Goal: Transaction & Acquisition: Purchase product/service

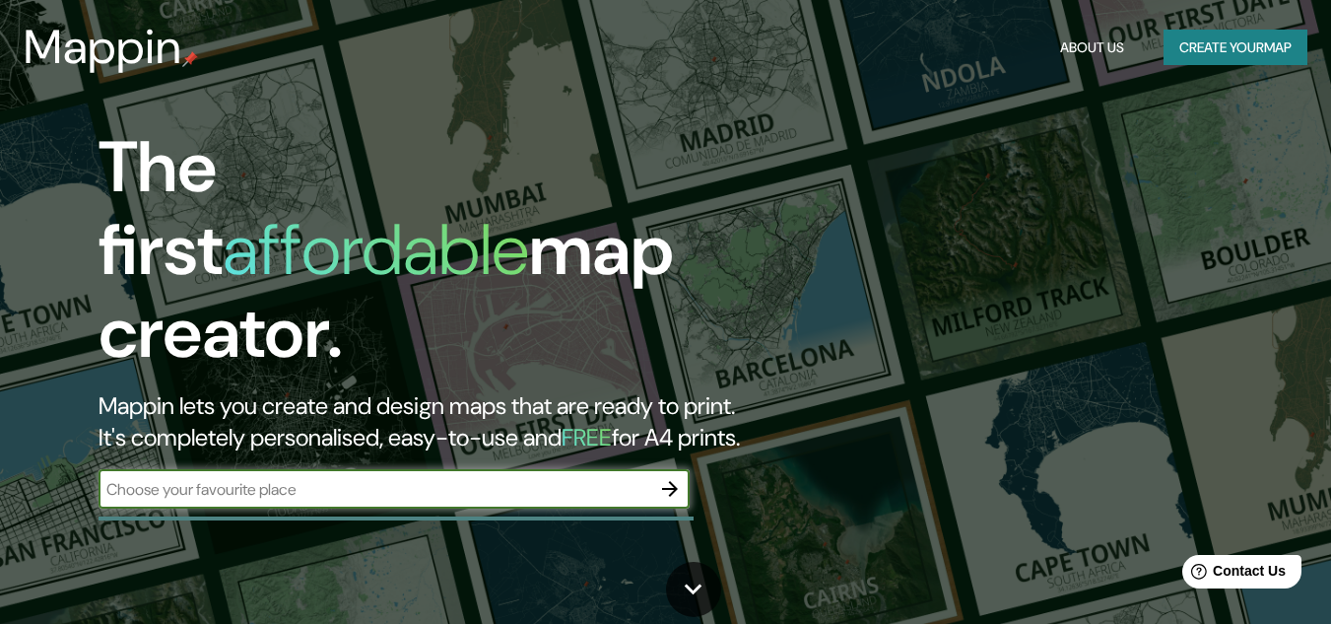
type input "u"
type input "[GEOGRAPHIC_DATA]"
click at [666, 477] on icon "button" at bounding box center [670, 489] width 24 height 24
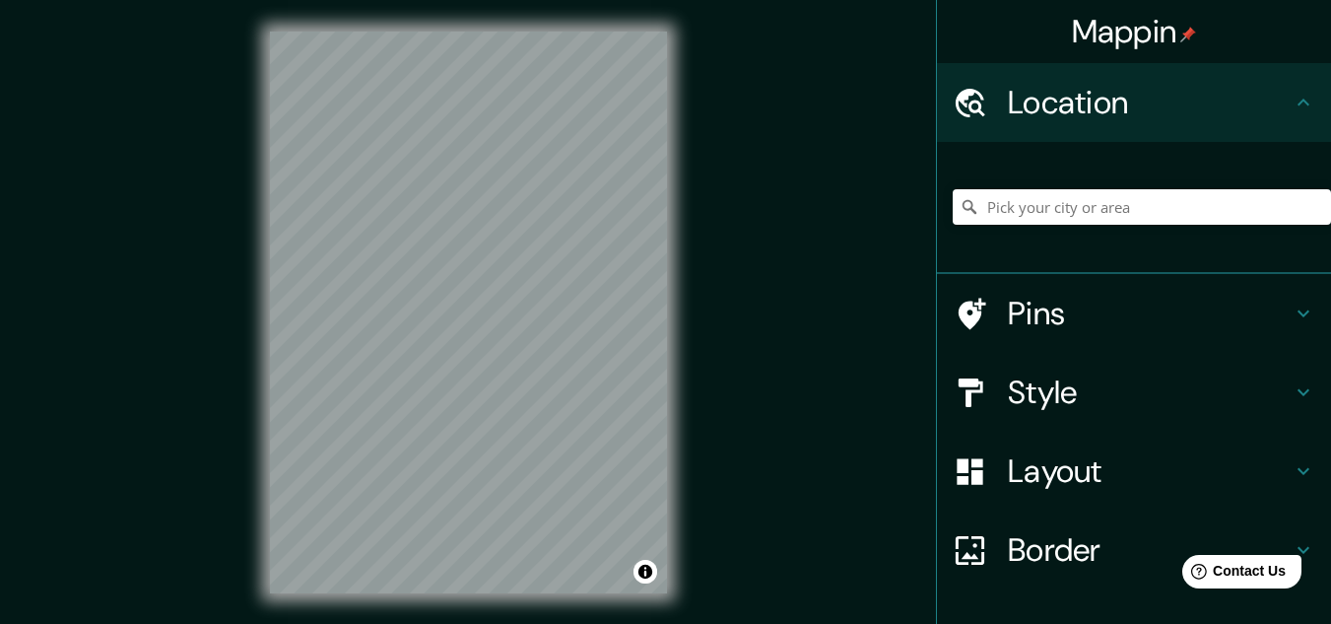
click at [191, 332] on div "Mappin Location Pins Style Layout Border Choose a border. Hint : you can make l…" at bounding box center [665, 328] width 1331 height 656
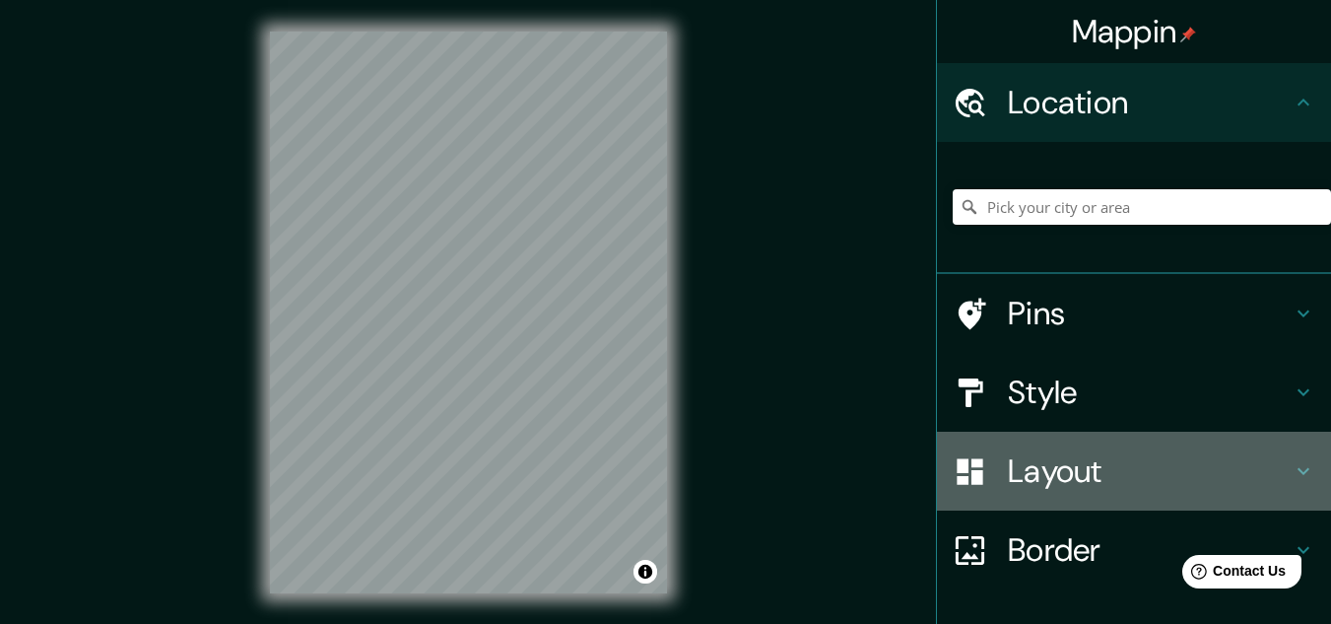
click at [1256, 470] on h4 "Layout" at bounding box center [1150, 470] width 284 height 39
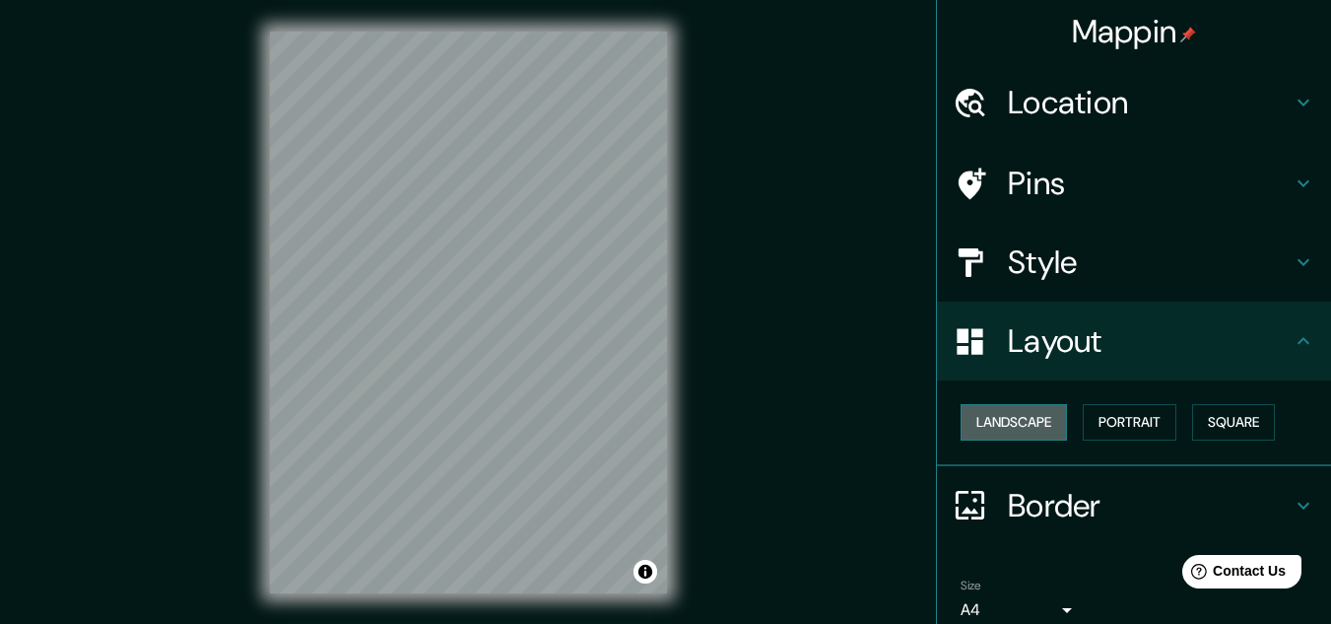
click at [1028, 433] on button "Landscape" at bounding box center [1014, 422] width 106 height 36
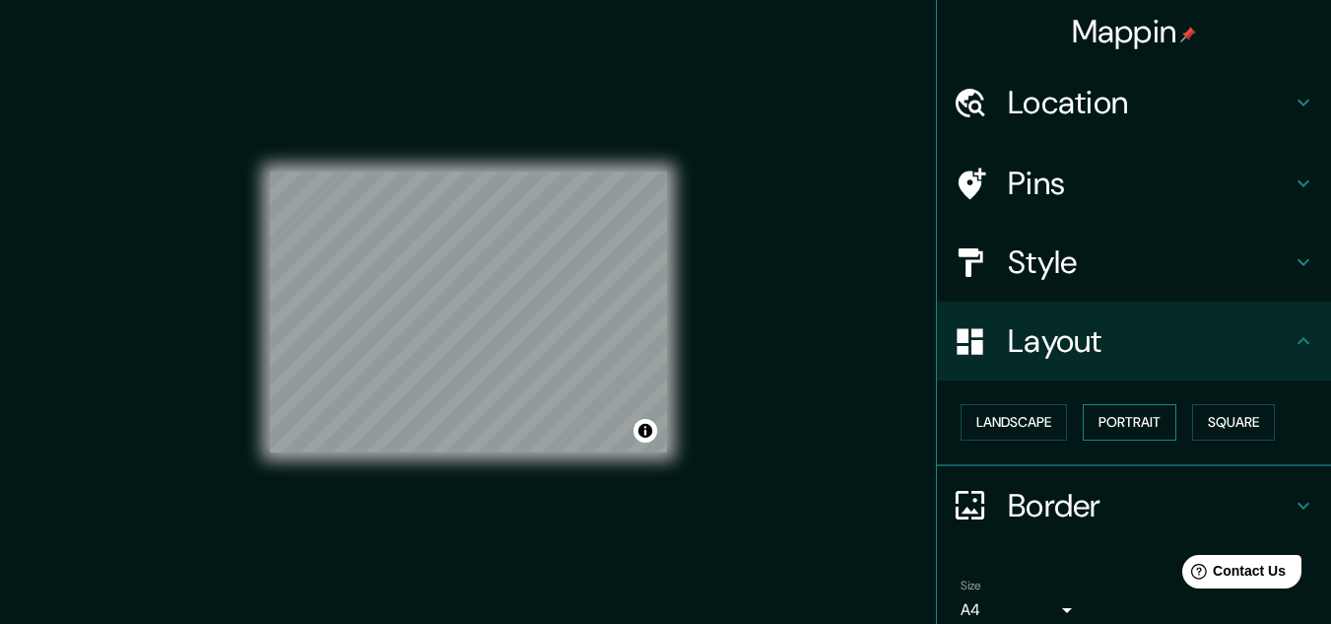
click at [1107, 428] on button "Portrait" at bounding box center [1130, 422] width 94 height 36
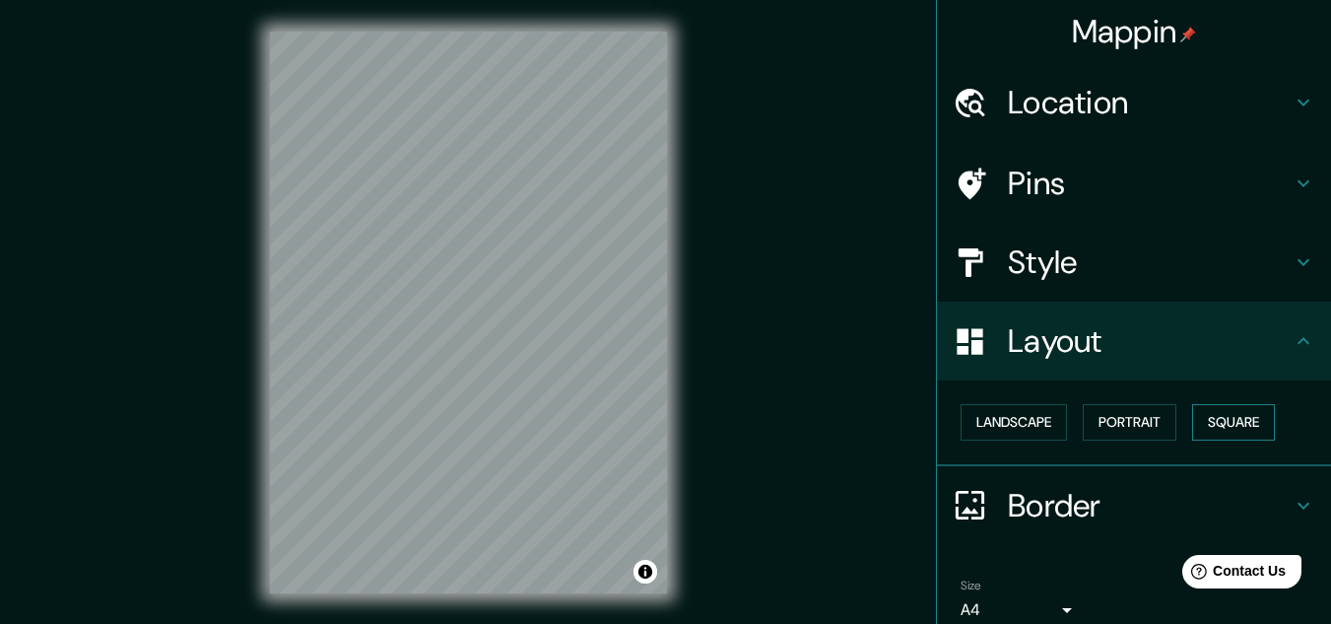
click at [1243, 431] on button "Square" at bounding box center [1233, 422] width 83 height 36
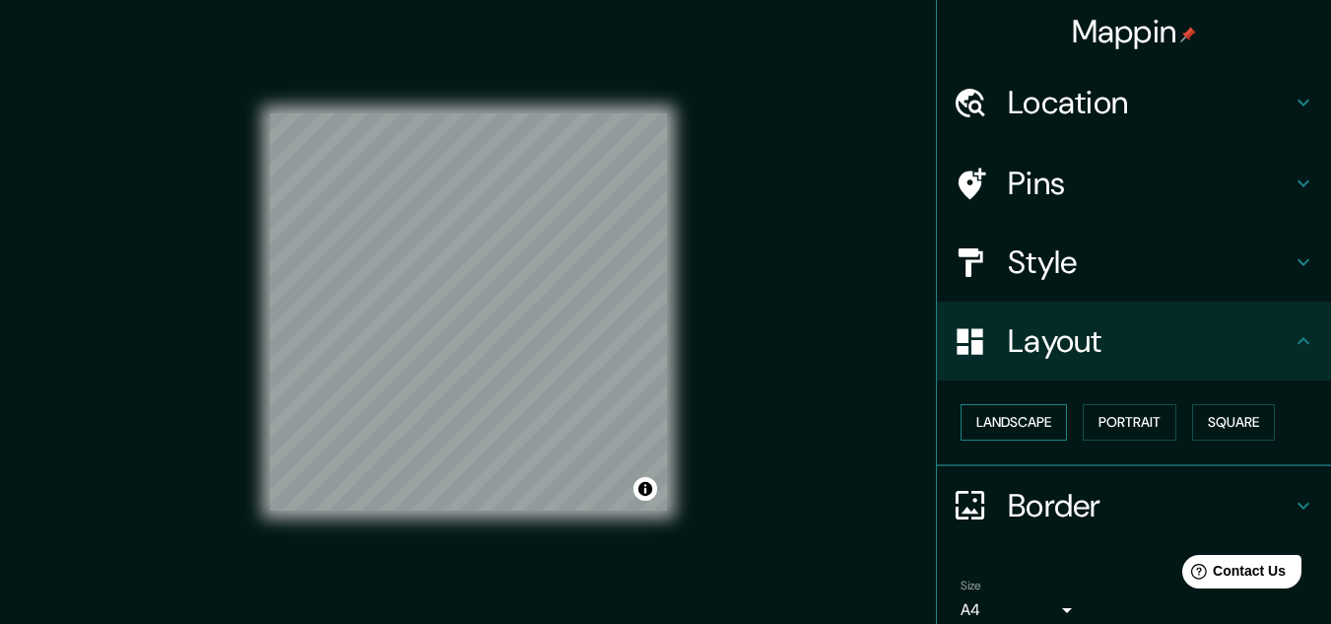
click at [987, 434] on button "Landscape" at bounding box center [1014, 422] width 106 height 36
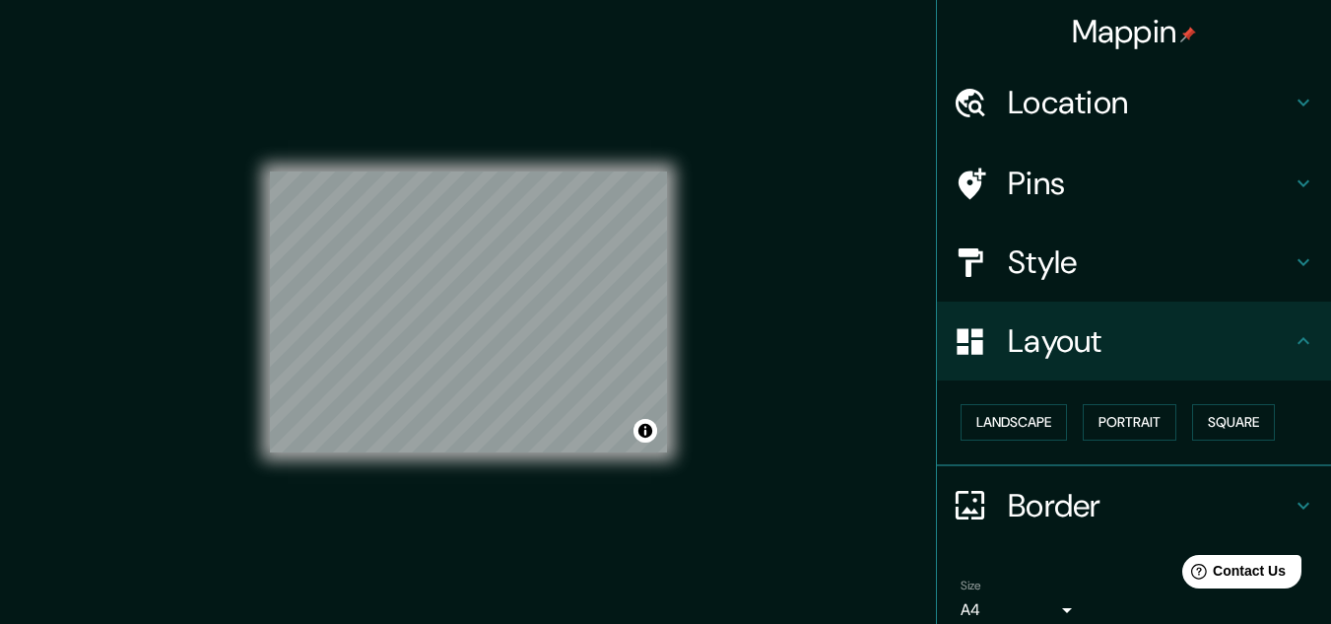
drag, startPoint x: 491, startPoint y: 489, endPoint x: 614, endPoint y: 84, distance: 423.4
click at [614, 84] on div "© Mapbox © OpenStreetMap Improve this map" at bounding box center [468, 313] width 397 height 562
click at [773, 0] on html "Mappin Location Pins Style Layout Landscape Portrait Square Border Choose a bor…" at bounding box center [665, 312] width 1331 height 624
click at [1141, 425] on button "Portrait" at bounding box center [1130, 422] width 94 height 36
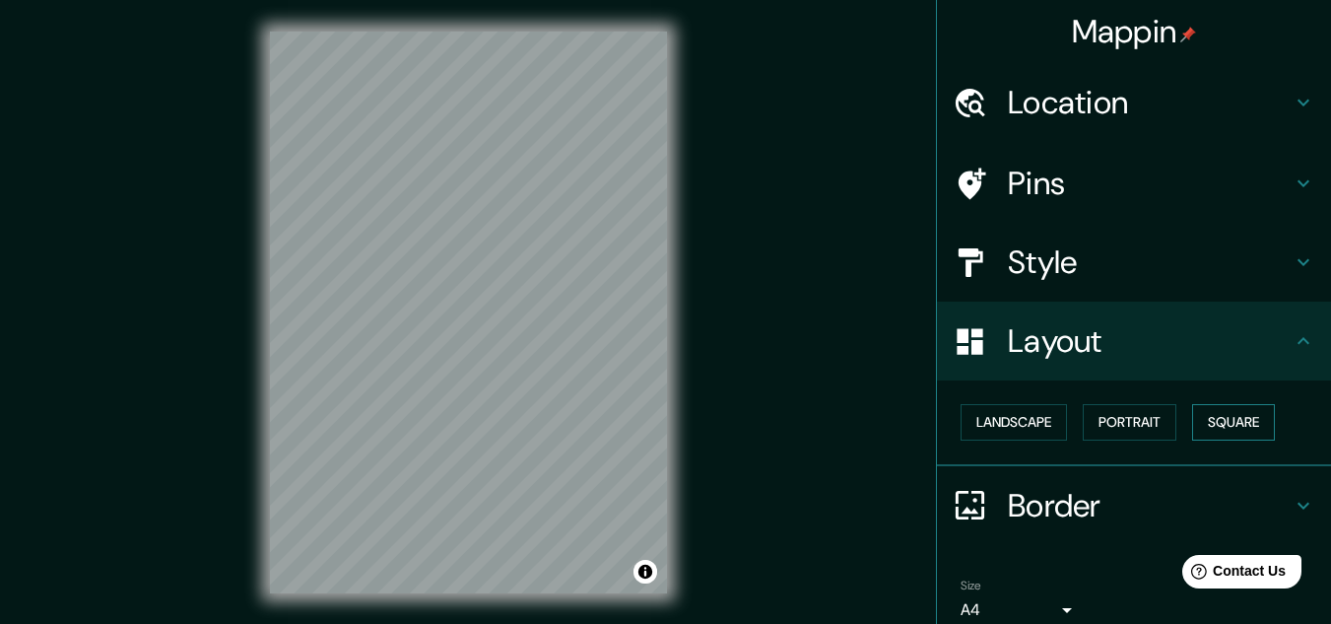
click at [1244, 424] on button "Square" at bounding box center [1233, 422] width 83 height 36
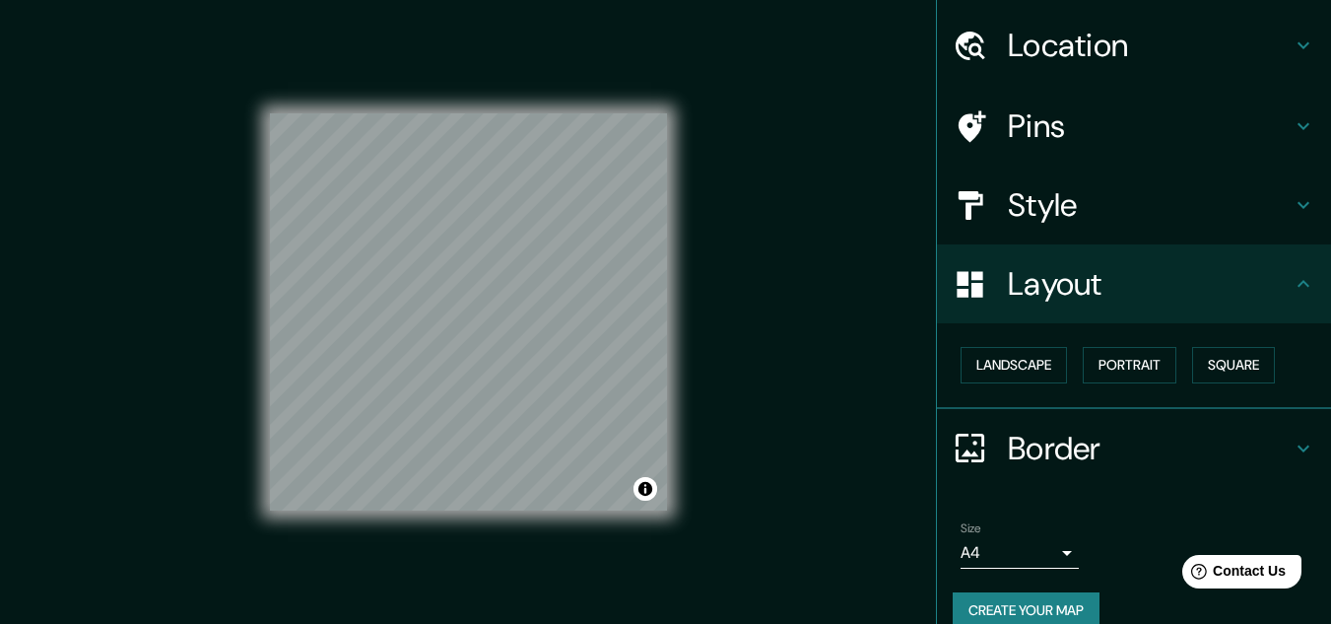
scroll to position [85, 0]
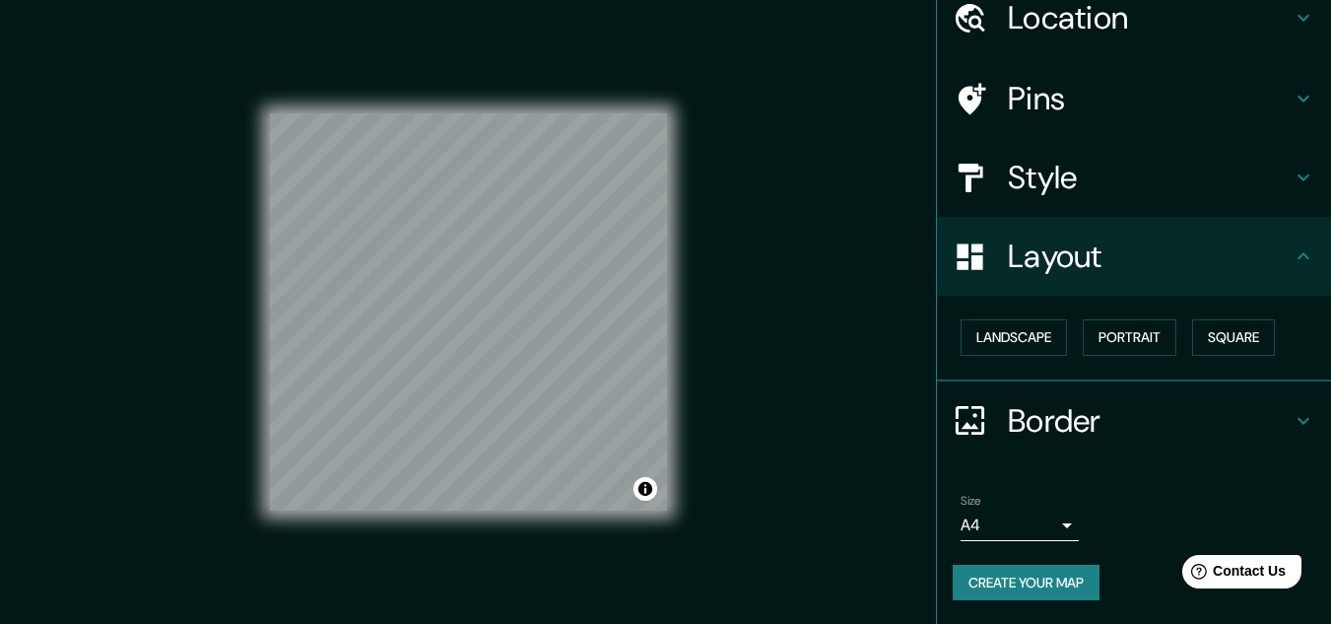
click at [1031, 521] on body "Mappin Location Pins Style Layout Landscape Portrait Square Border Choose a bor…" at bounding box center [665, 312] width 1331 height 624
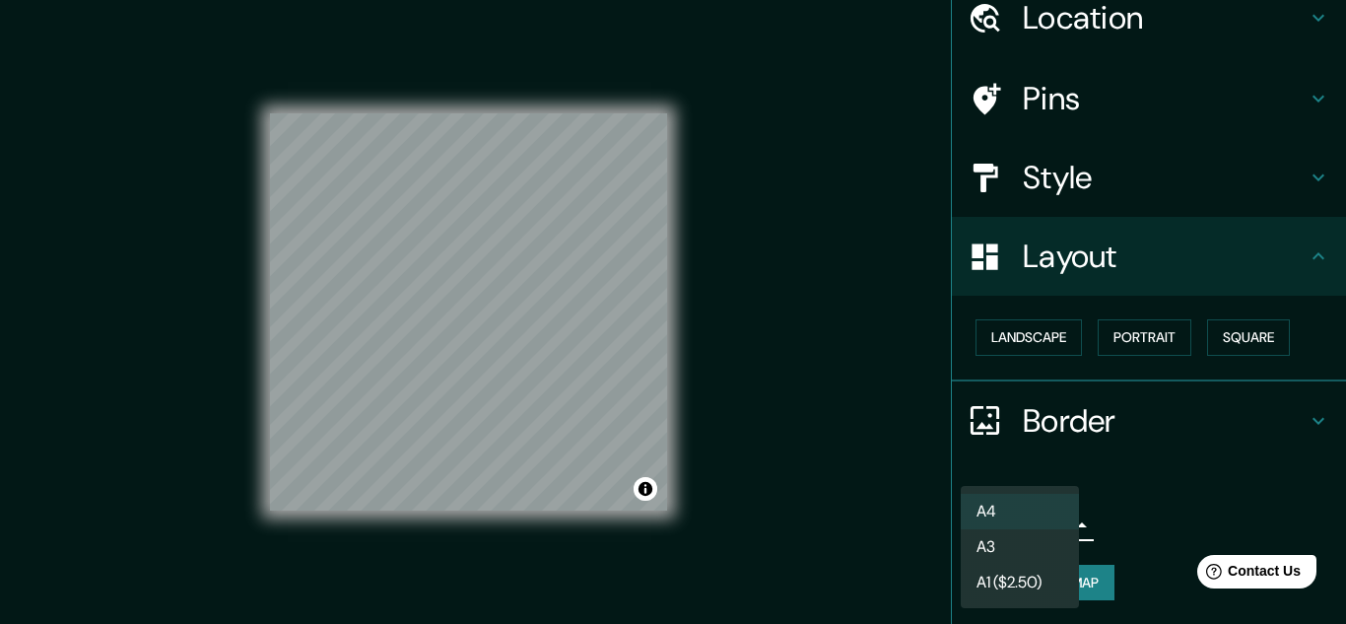
click at [1033, 552] on li "A3" at bounding box center [1020, 546] width 118 height 35
type input "a4"
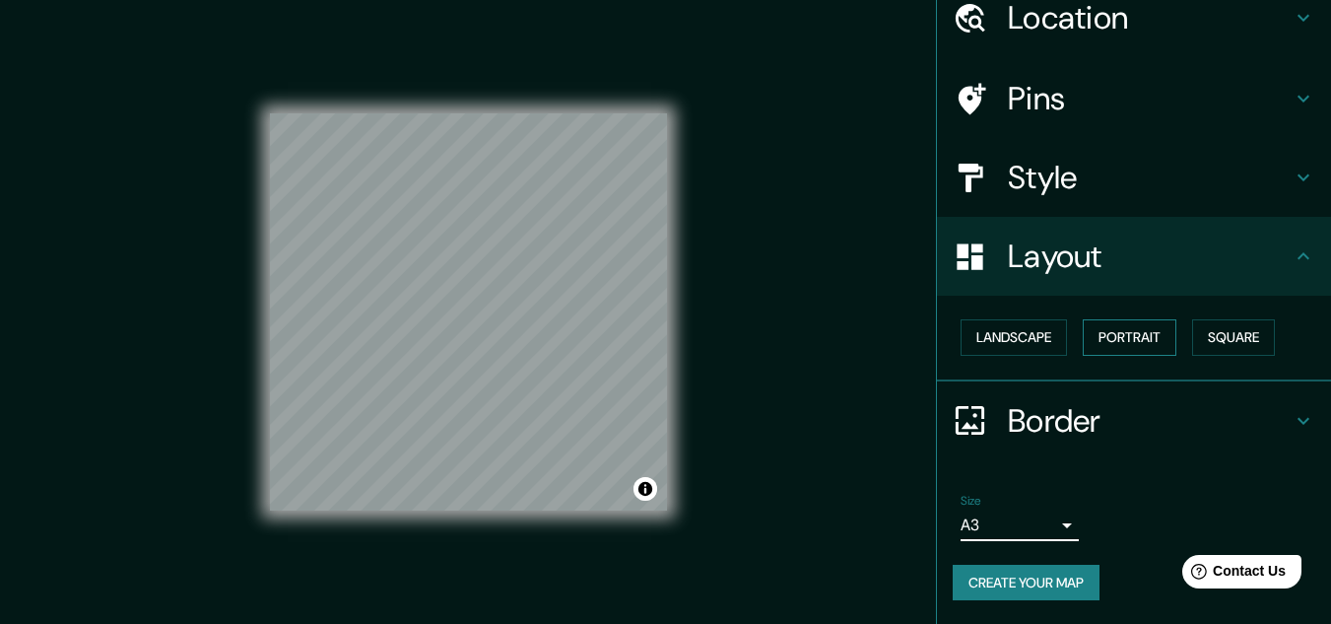
click at [1083, 344] on button "Portrait" at bounding box center [1130, 337] width 94 height 36
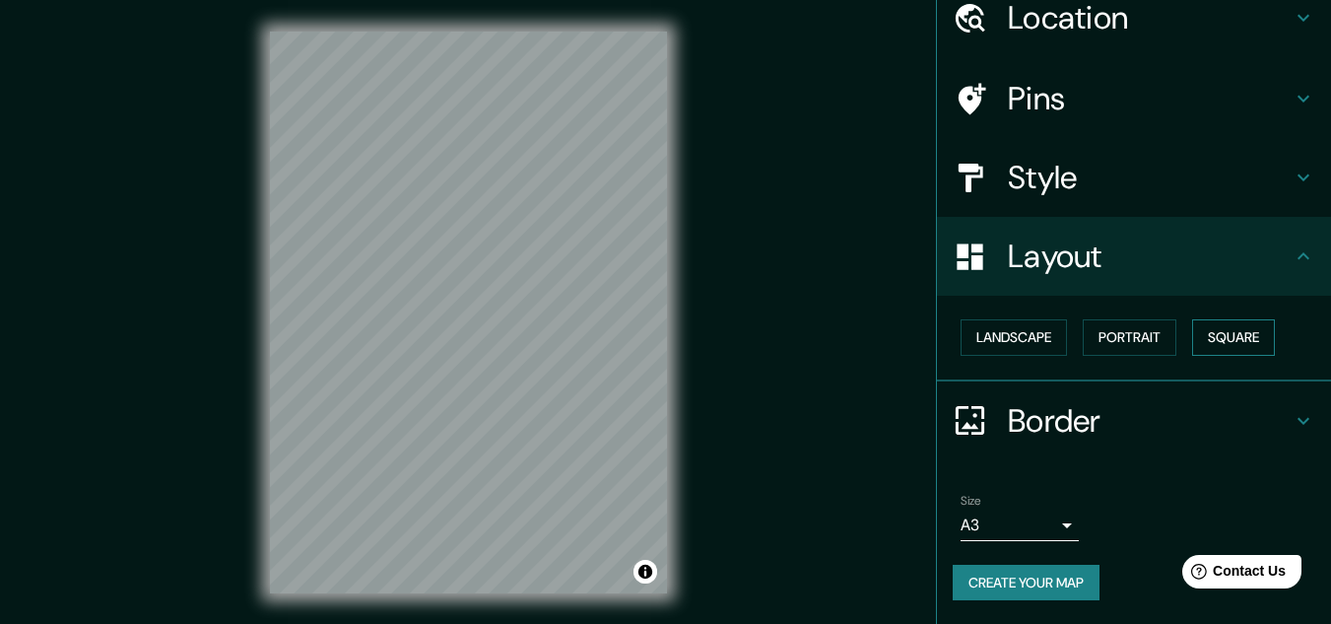
click at [1259, 333] on button "Square" at bounding box center [1233, 337] width 83 height 36
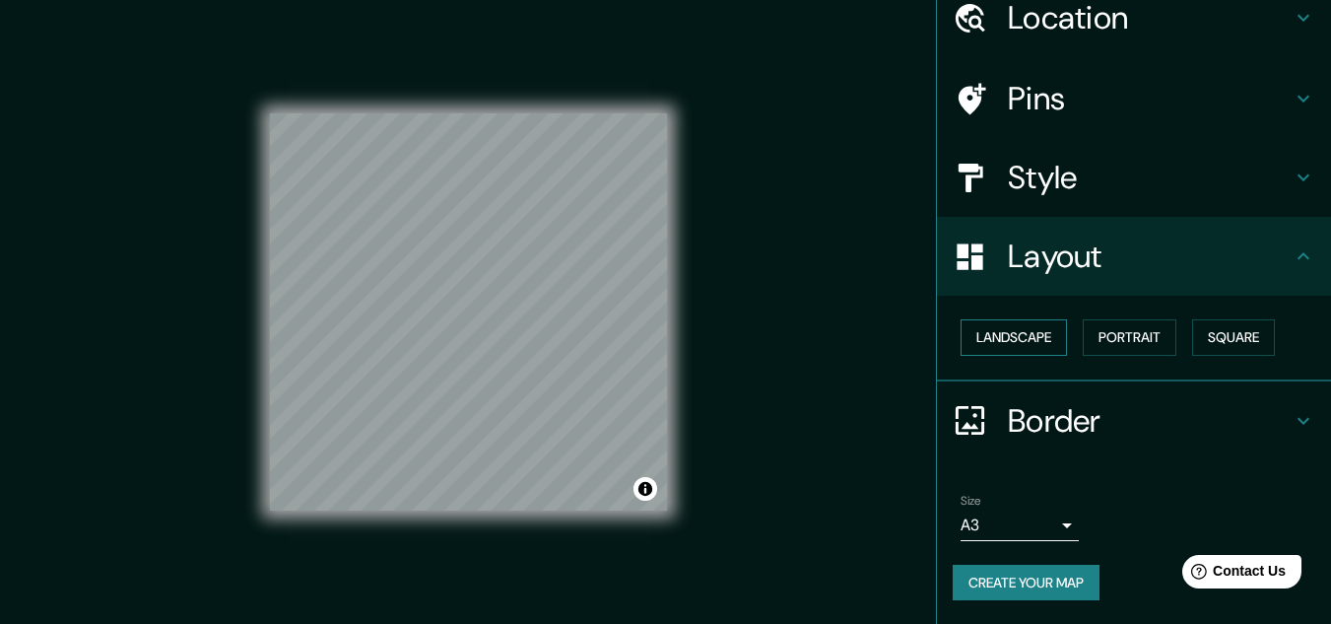
click at [998, 333] on button "Landscape" at bounding box center [1014, 337] width 106 height 36
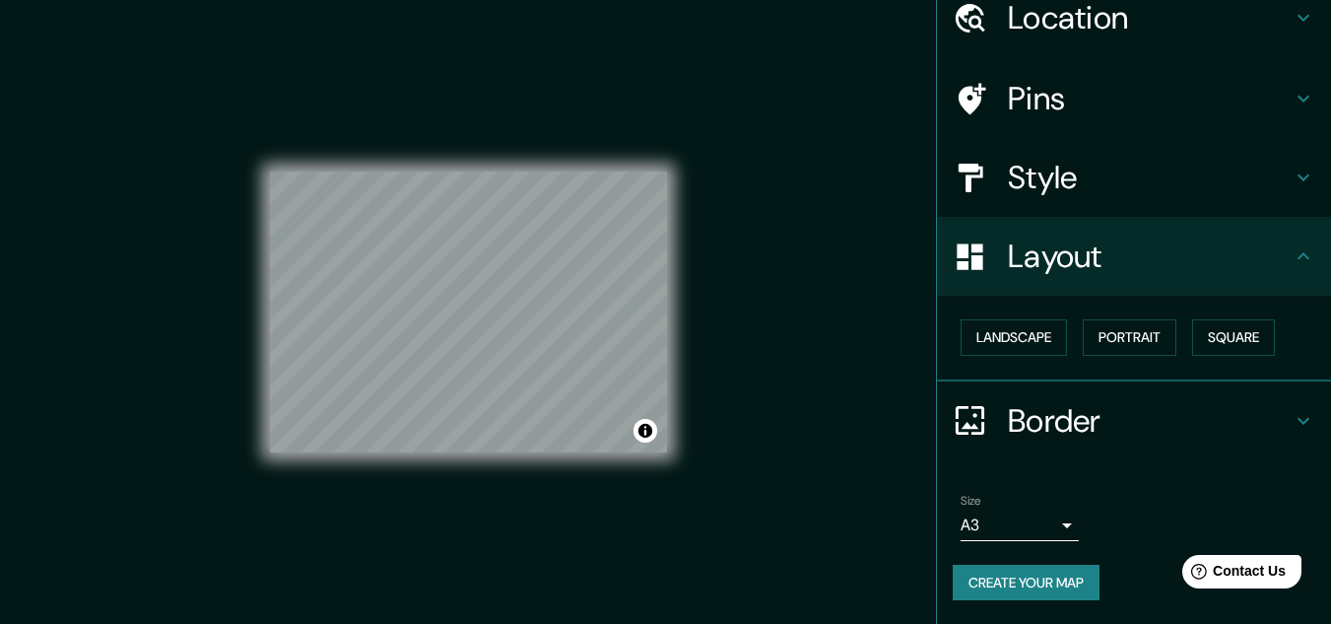
click at [1182, 350] on div "Landscape [GEOGRAPHIC_DATA]" at bounding box center [1142, 337] width 378 height 52
click at [1144, 345] on button "Portrait" at bounding box center [1130, 337] width 94 height 36
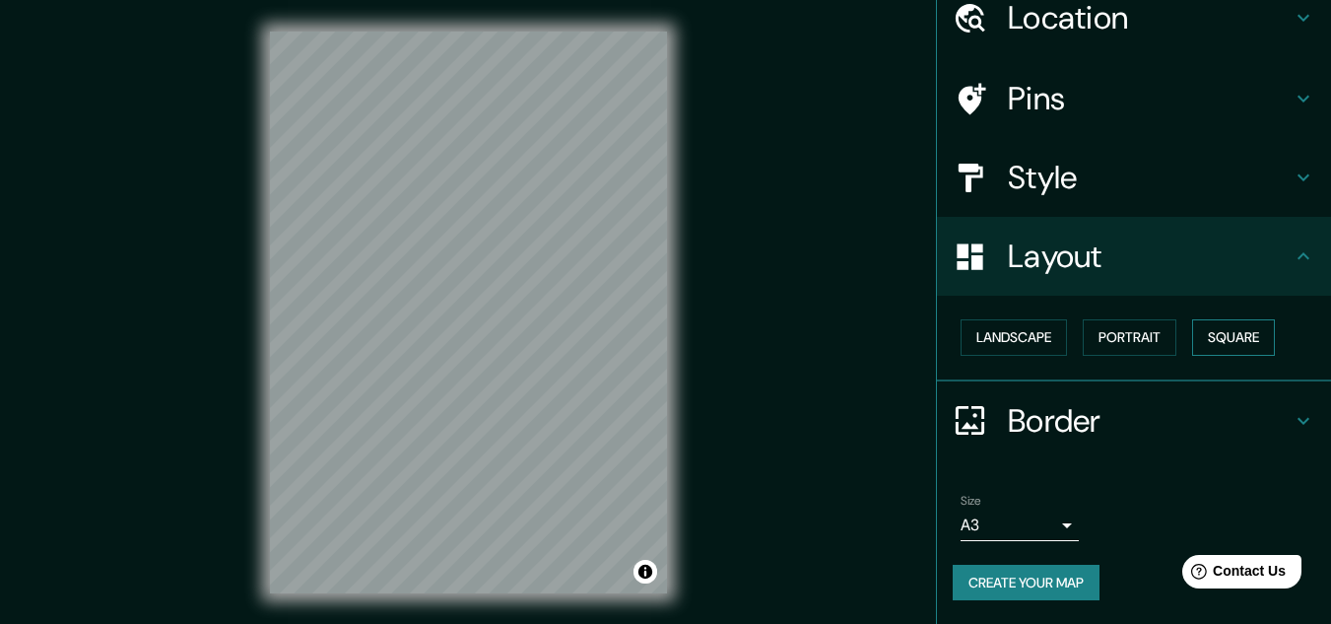
click at [1207, 342] on button "Square" at bounding box center [1233, 337] width 83 height 36
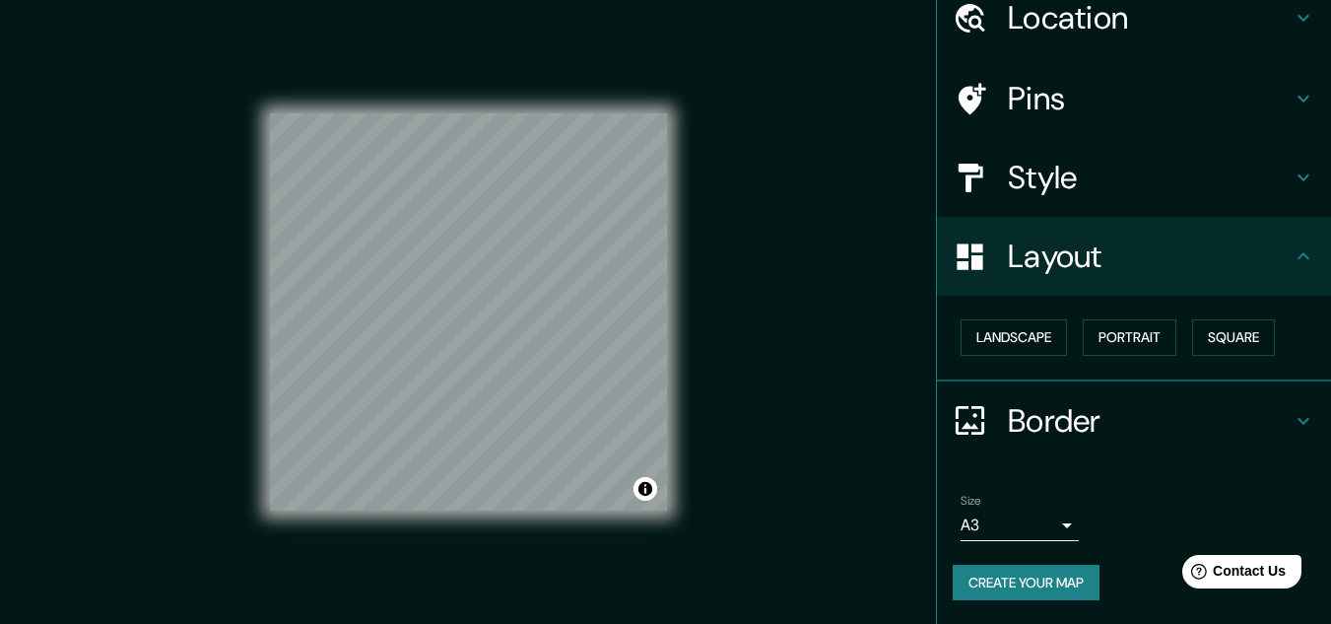
click at [900, 354] on div "Mappin Location Pins Style Layout Landscape Portrait Square Border Choose a bor…" at bounding box center [665, 328] width 1331 height 656
click at [1043, 339] on button "Landscape" at bounding box center [1014, 337] width 106 height 36
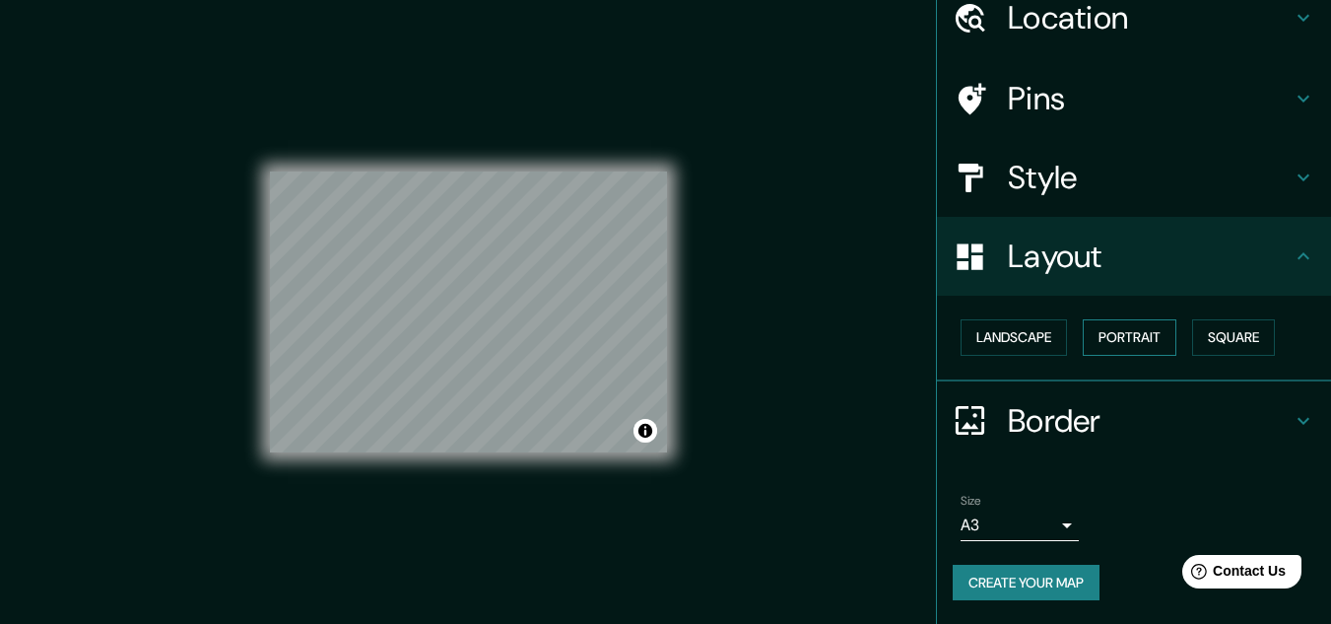
click at [1168, 330] on button "Portrait" at bounding box center [1130, 337] width 94 height 36
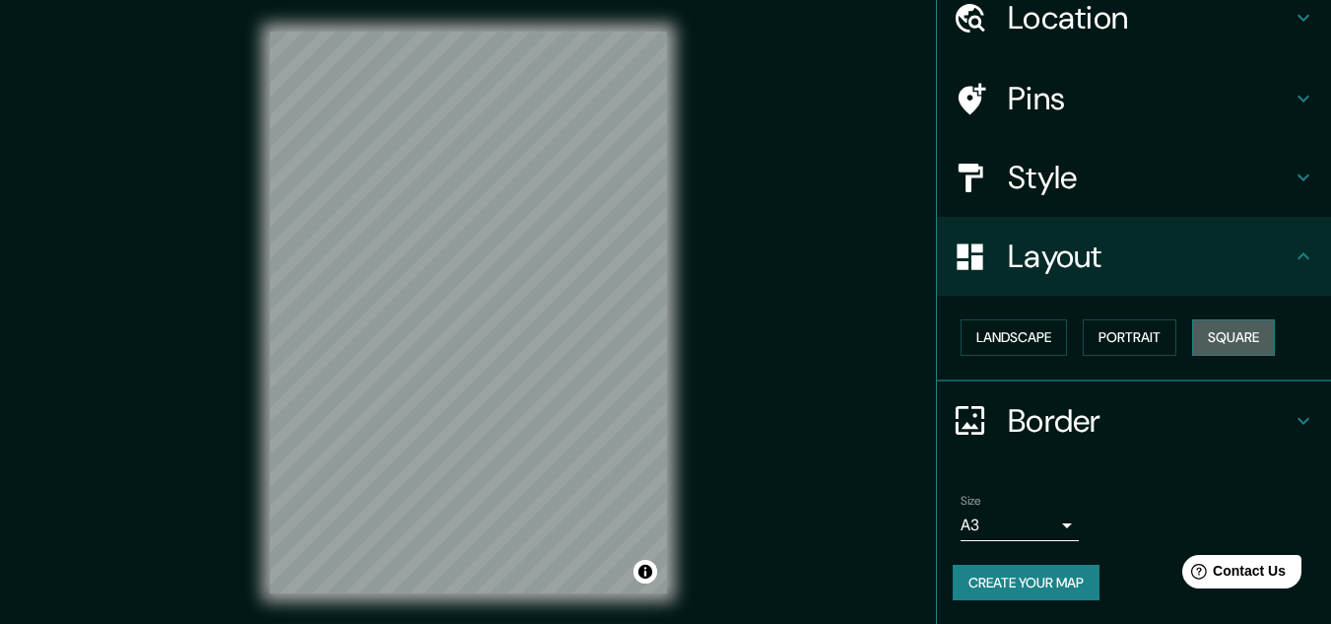
click at [1209, 331] on button "Square" at bounding box center [1233, 337] width 83 height 36
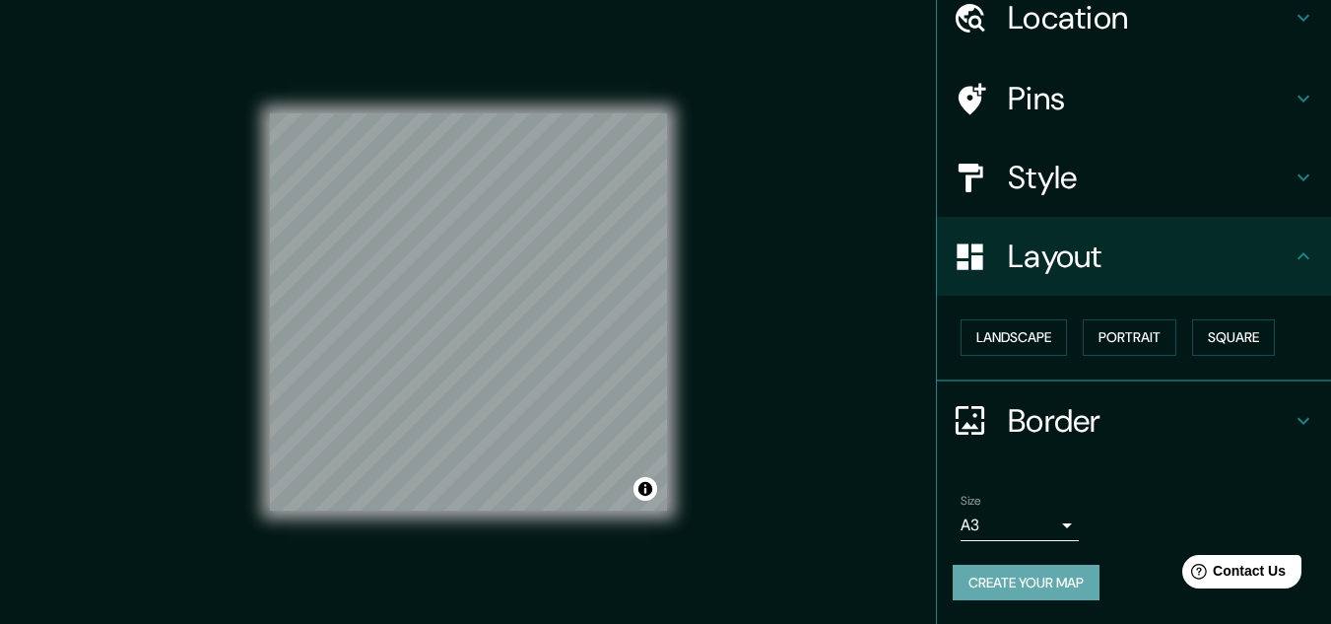
click at [988, 581] on button "Create your map" at bounding box center [1026, 583] width 147 height 36
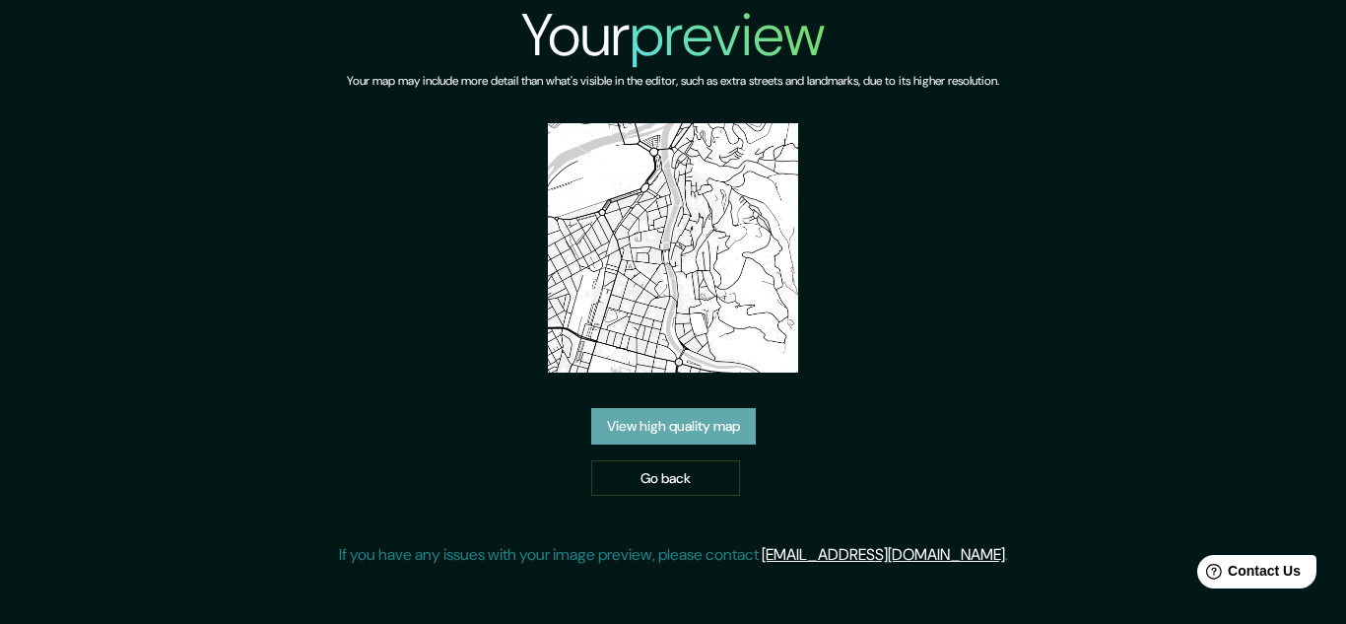
click at [714, 422] on link "View high quality map" at bounding box center [673, 426] width 165 height 36
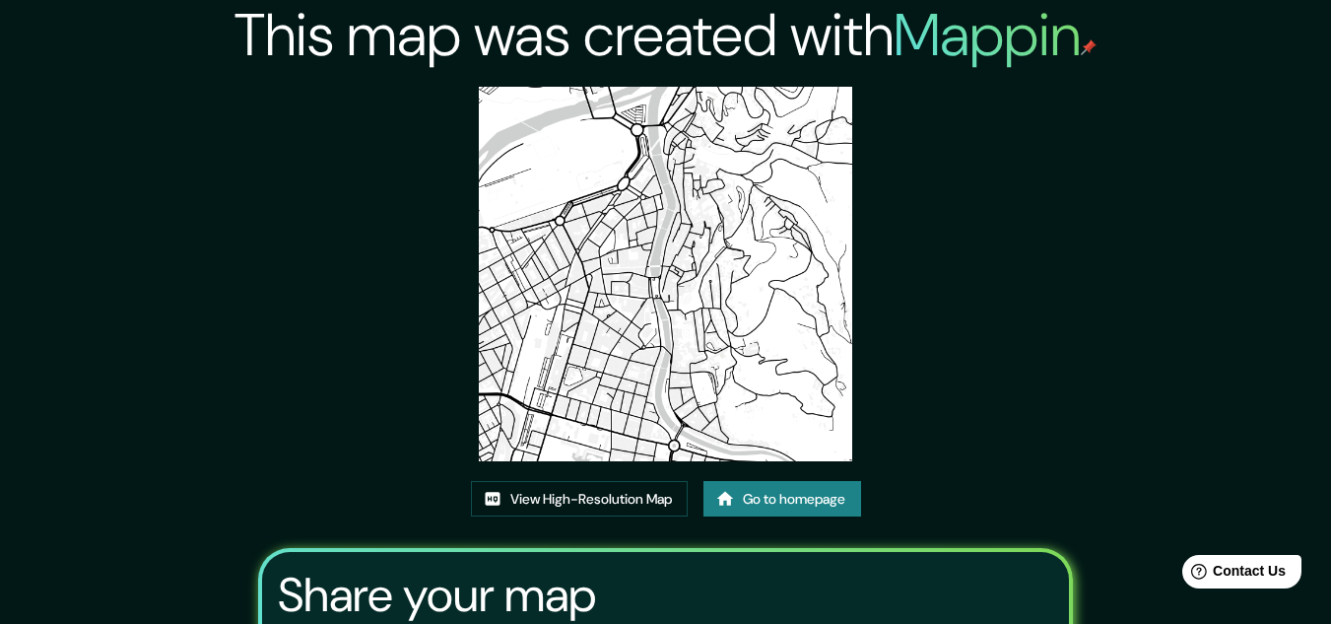
scroll to position [243, 0]
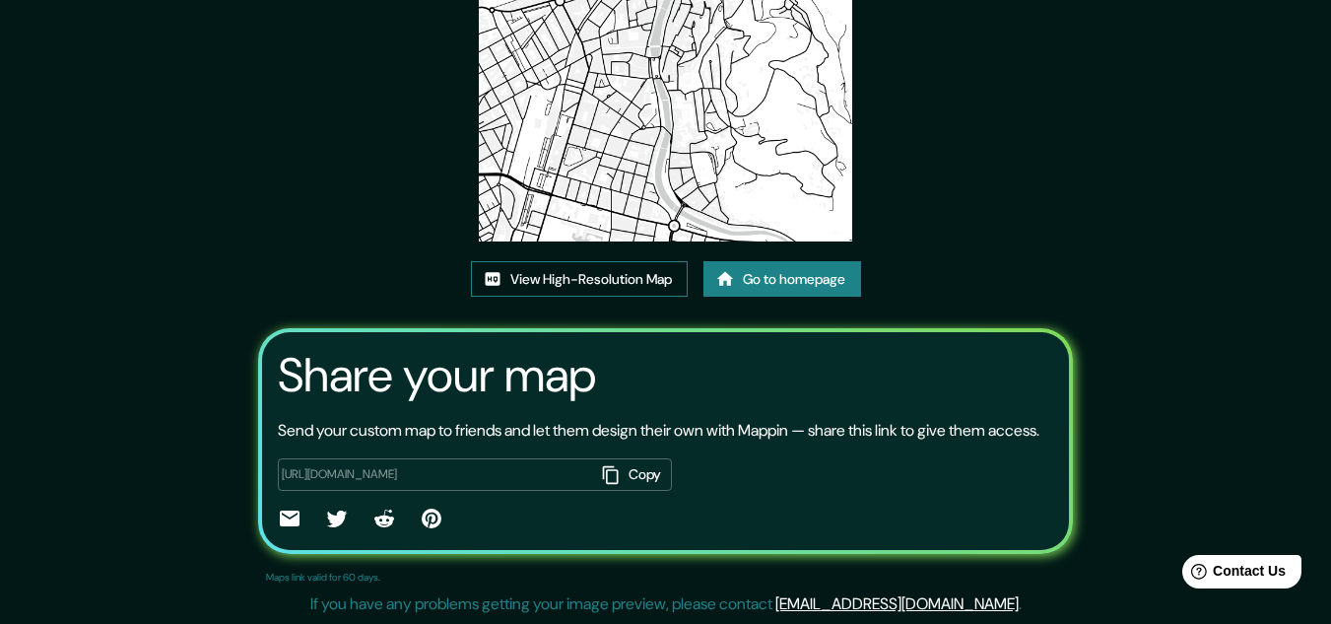
click at [570, 261] on link "View High-Resolution Map" at bounding box center [579, 279] width 217 height 36
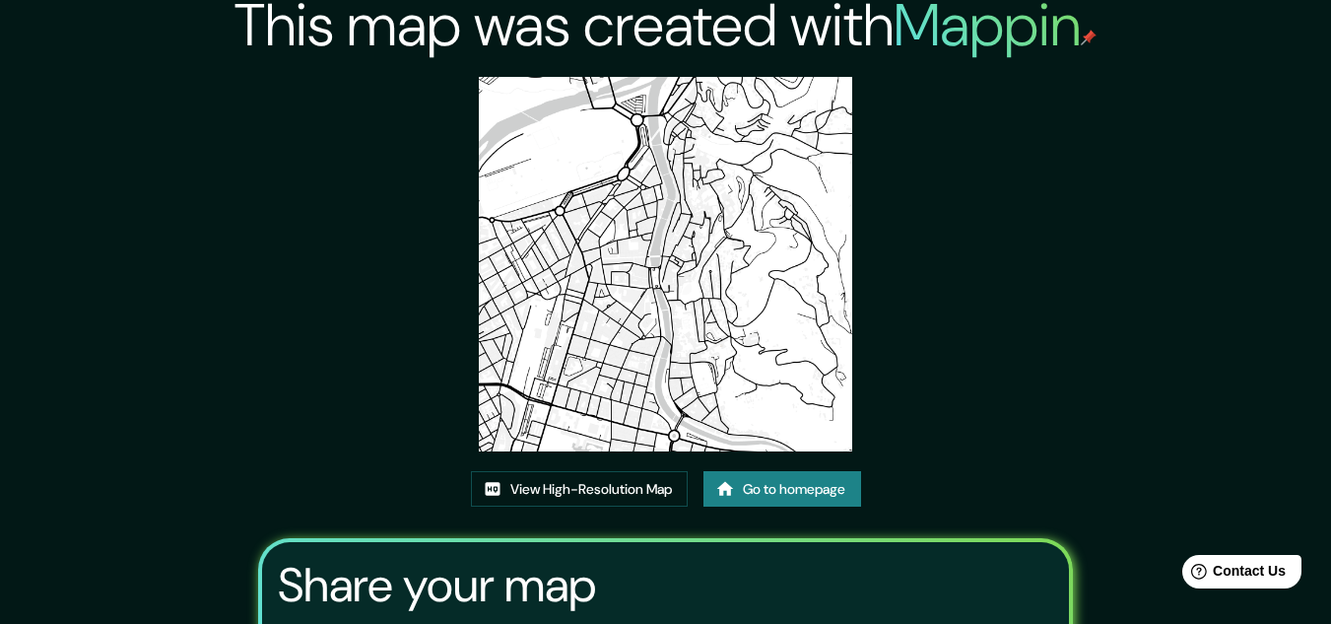
scroll to position [0, 0]
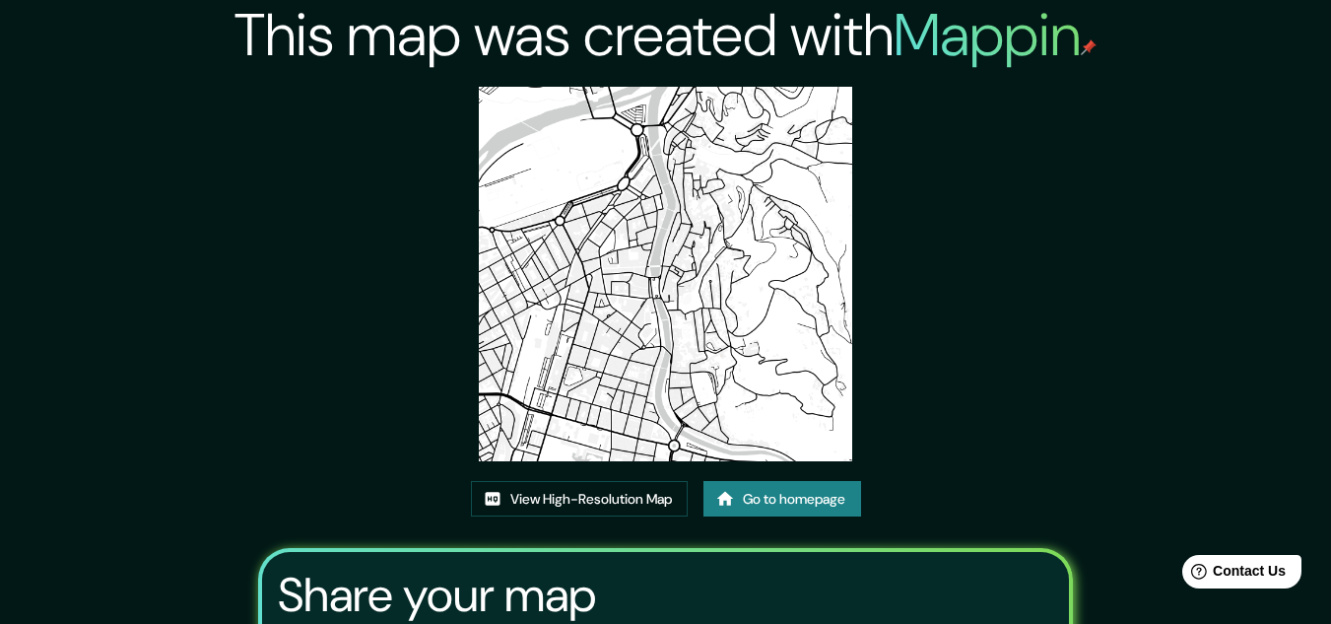
click at [674, 174] on img at bounding box center [666, 274] width 374 height 374
drag, startPoint x: 674, startPoint y: 174, endPoint x: 605, endPoint y: 368, distance: 205.1
click at [605, 368] on img at bounding box center [666, 274] width 374 height 374
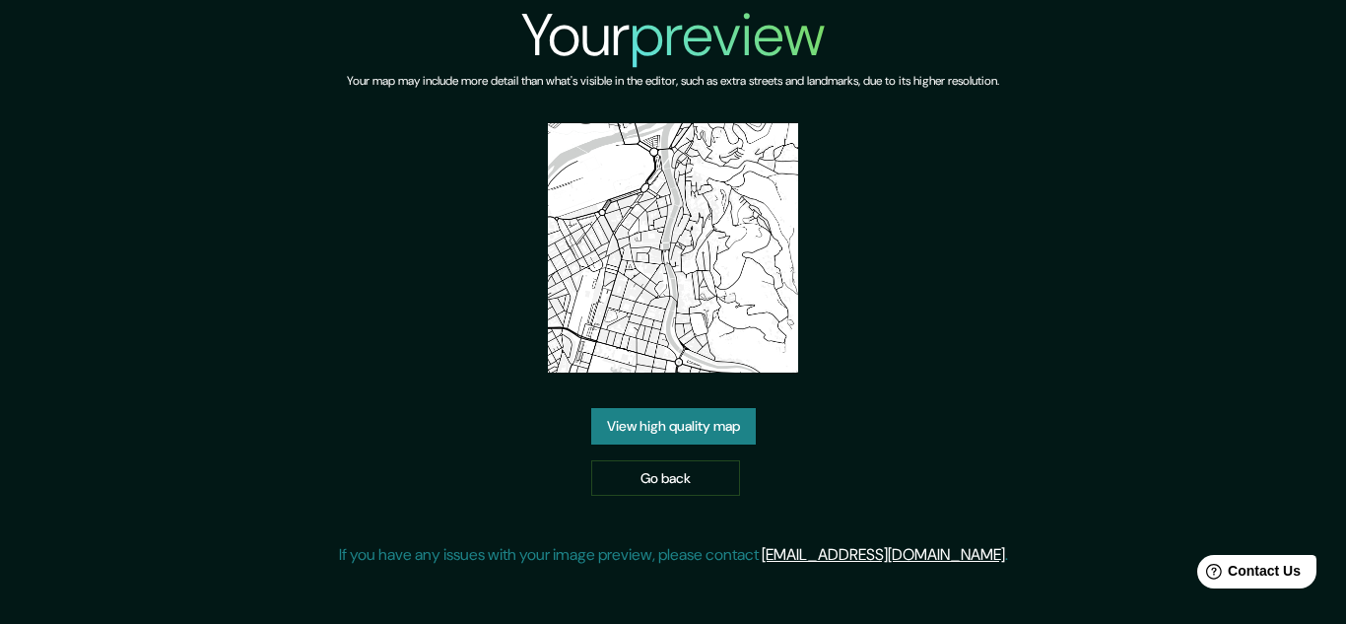
drag, startPoint x: 782, startPoint y: 214, endPoint x: 718, endPoint y: 197, distance: 66.2
click at [718, 197] on img at bounding box center [672, 247] width 249 height 249
click at [691, 427] on link "View high quality map" at bounding box center [673, 426] width 165 height 36
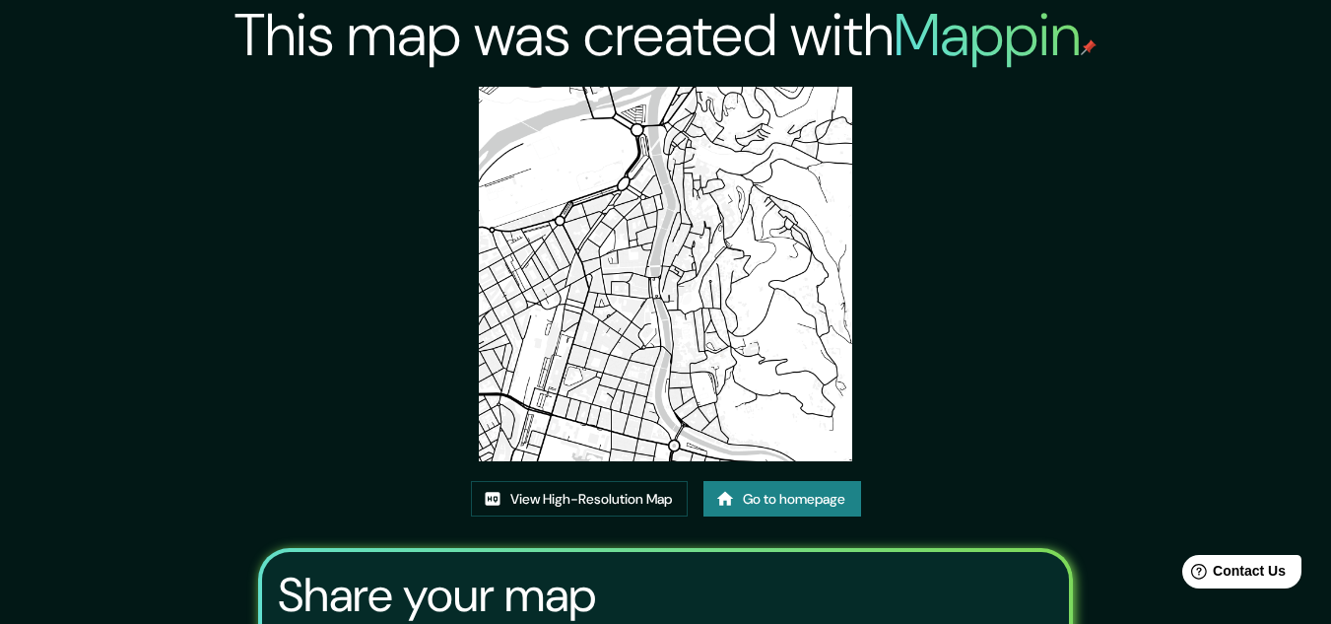
click at [578, 479] on div "This map was created with Mappin View High-Resolution Map Go to homepage Share …" at bounding box center [666, 422] width 862 height 844
click at [578, 489] on link "View High-Resolution Map" at bounding box center [579, 499] width 217 height 36
